Goal: Task Accomplishment & Management: Use online tool/utility

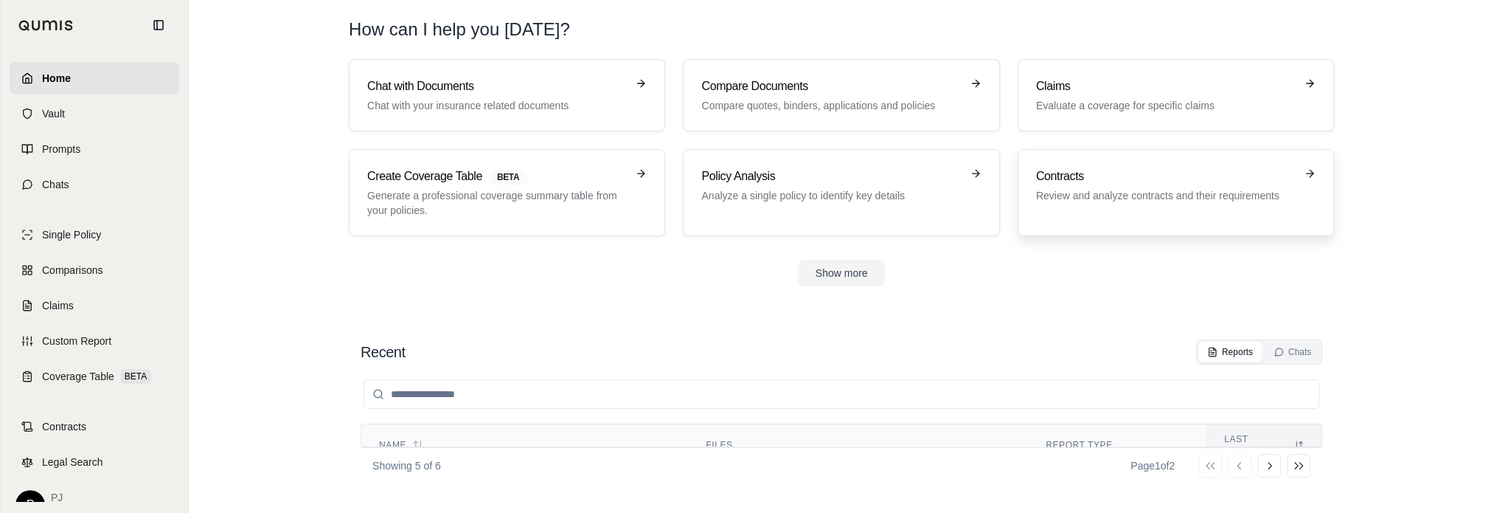
click at [1166, 198] on p "Review and analyze contracts and their requirements" at bounding box center [1165, 195] width 259 height 15
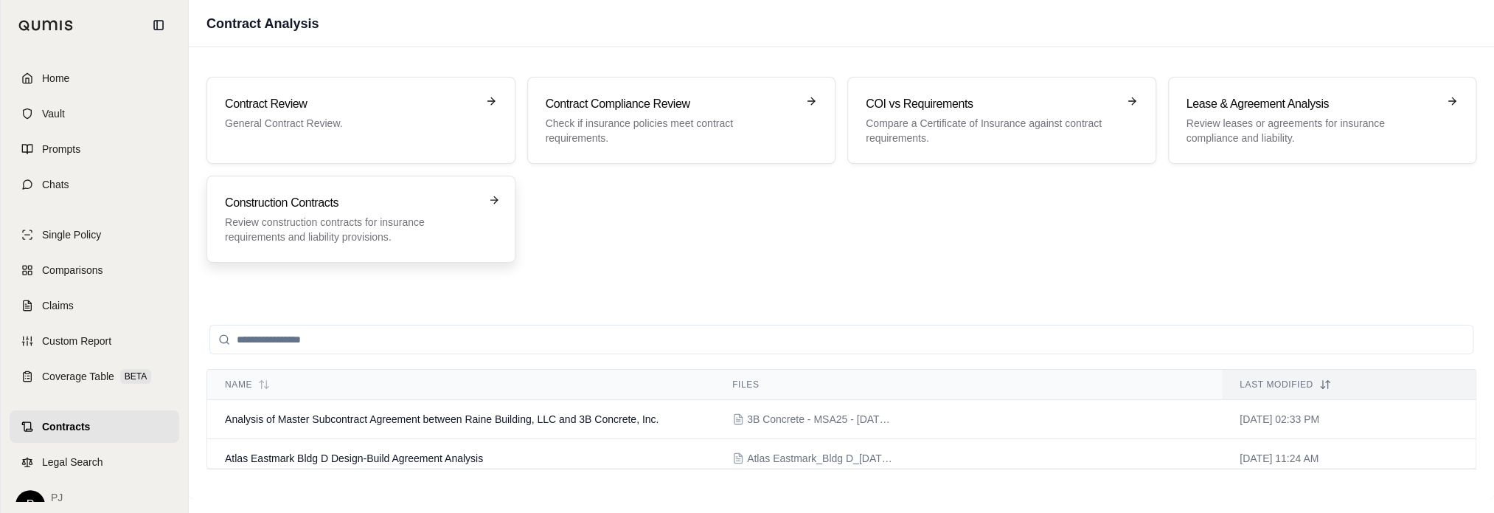
click at [363, 217] on p "Review construction contracts for insurance requirements and liability provisio…" at bounding box center [350, 229] width 251 height 29
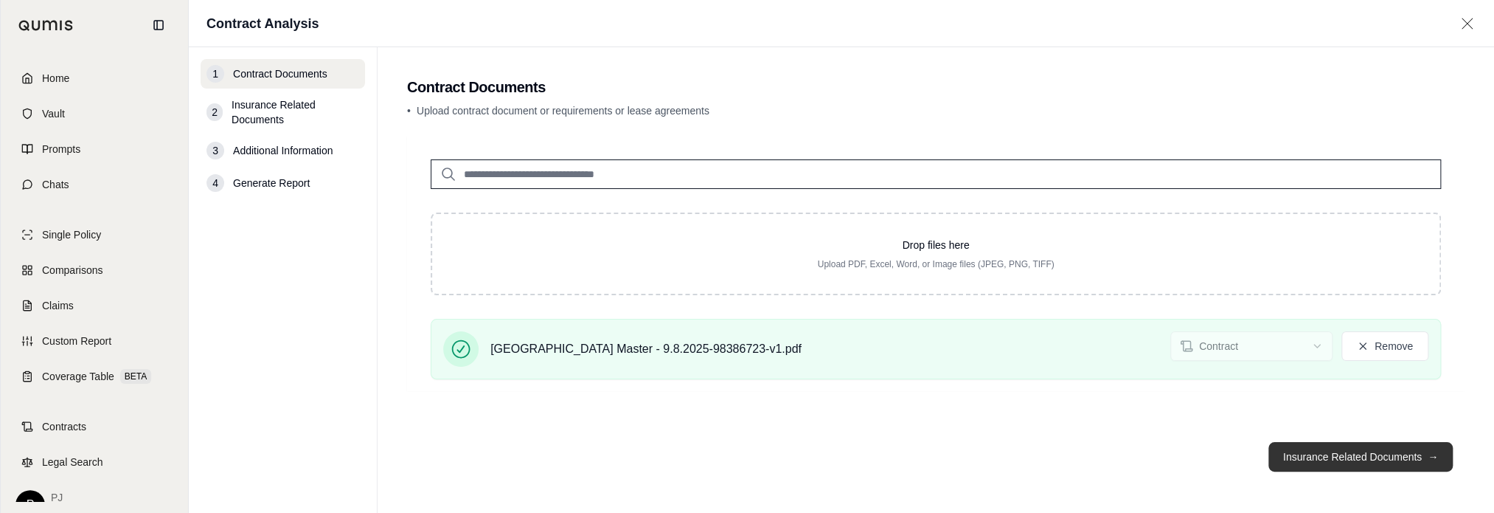
click at [1392, 462] on button "Insurance Related Documents →" at bounding box center [1360, 456] width 184 height 29
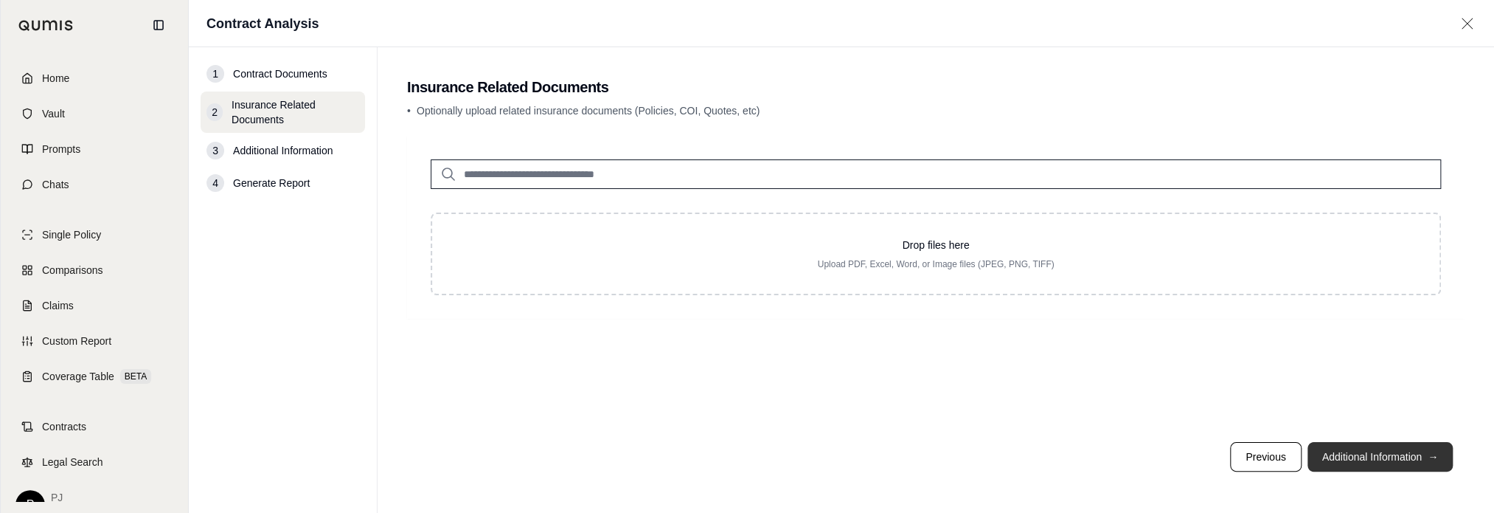
click at [1392, 459] on button "Additional Information →" at bounding box center [1380, 456] width 145 height 29
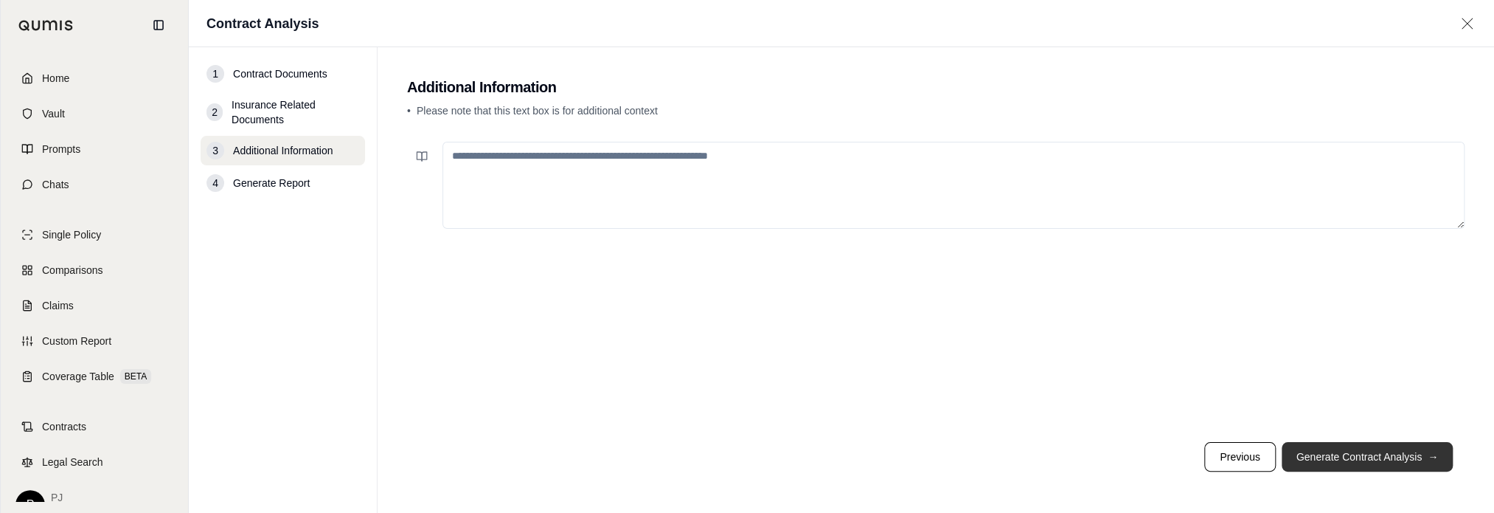
click at [1392, 458] on button "Generate Contract Analysis →" at bounding box center [1367, 456] width 171 height 29
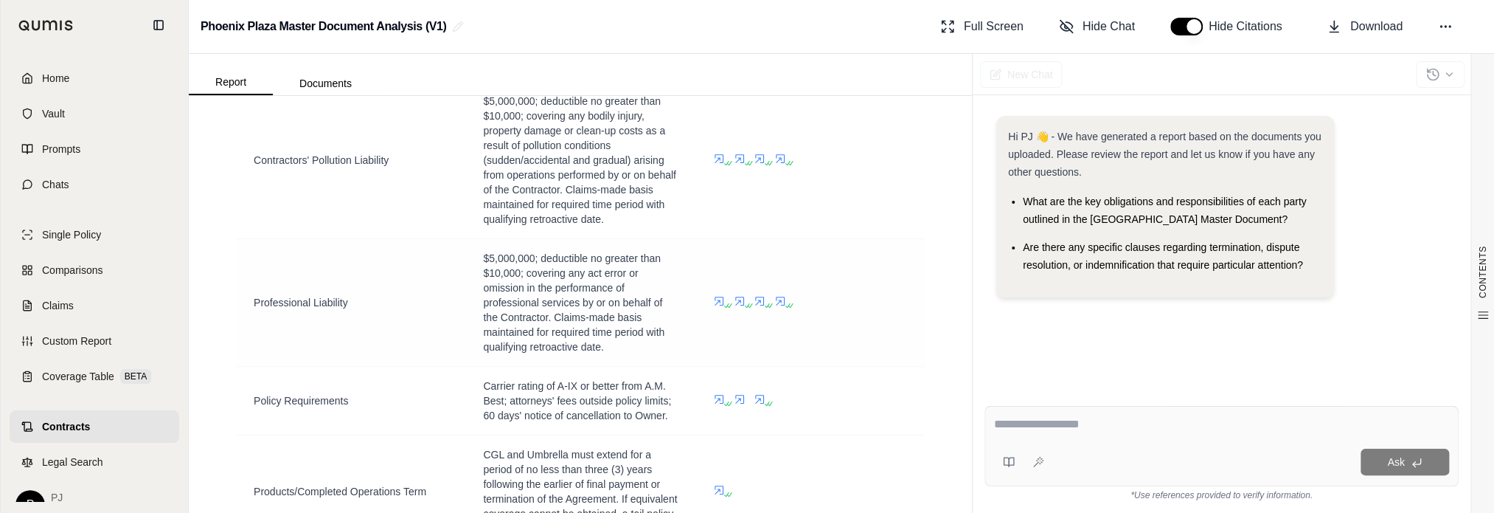
scroll to position [1526, 0]
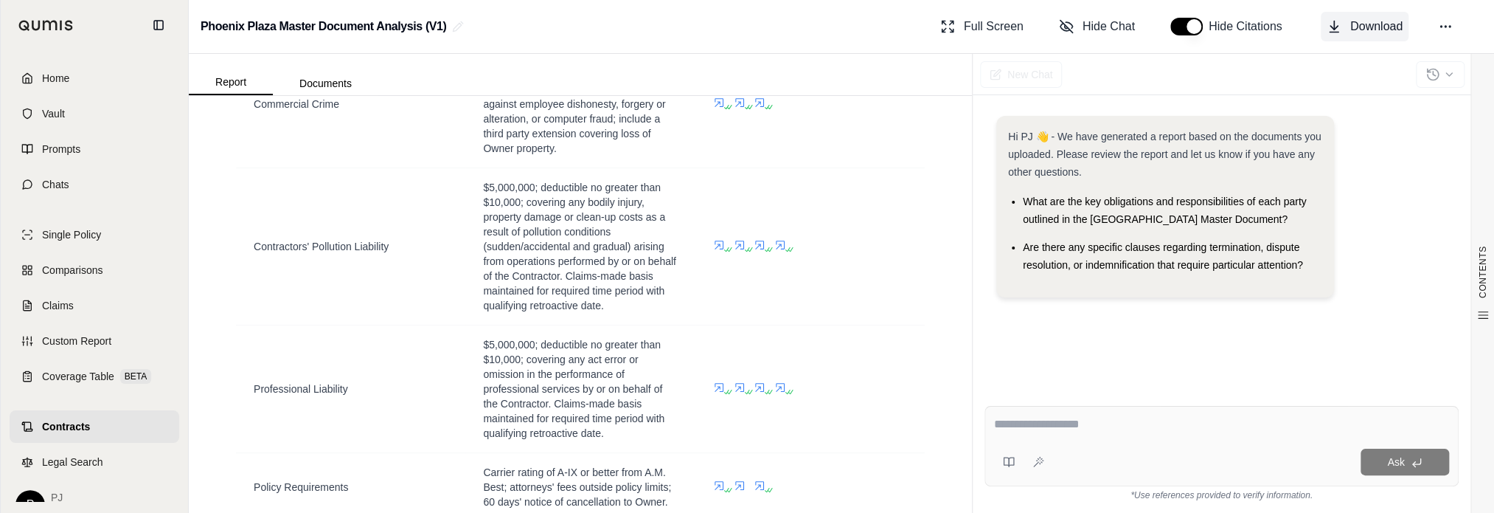
click at [1364, 24] on span "Download" at bounding box center [1376, 27] width 52 height 18
click at [1449, 29] on icon at bounding box center [1445, 26] width 15 height 15
click at [1360, 28] on span "Download" at bounding box center [1376, 27] width 52 height 18
